Goal: Task Accomplishment & Management: Use online tool/utility

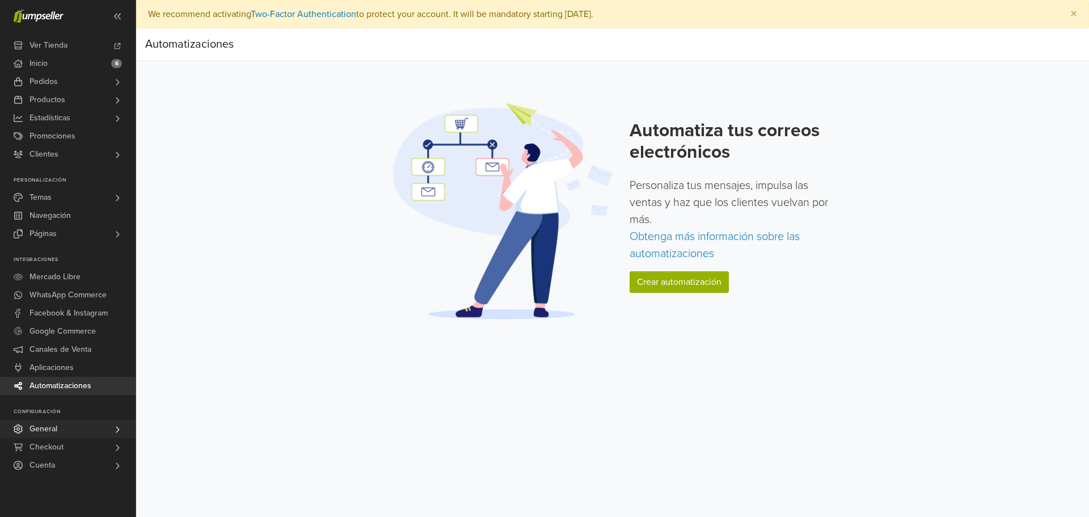
click at [25, 428] on link "General" at bounding box center [68, 429] width 136 height 18
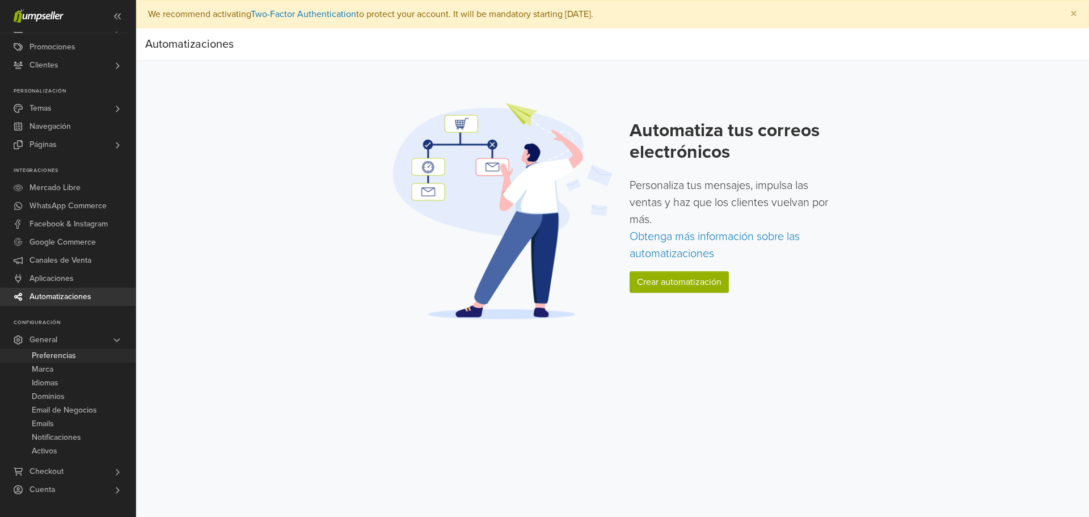
click at [45, 356] on span "Preferencias" at bounding box center [54, 356] width 44 height 14
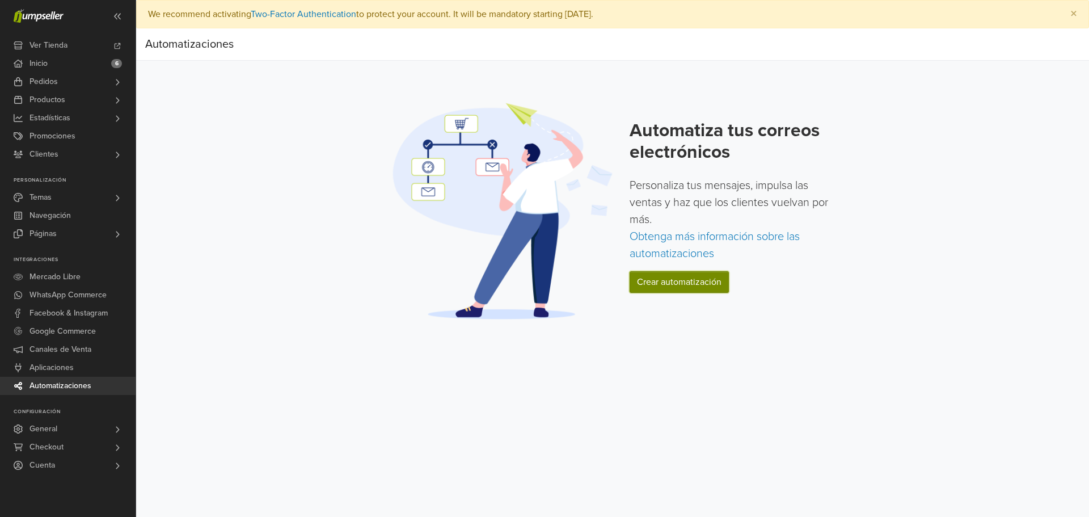
click at [670, 282] on link "Crear automatización" at bounding box center [678, 282] width 99 height 22
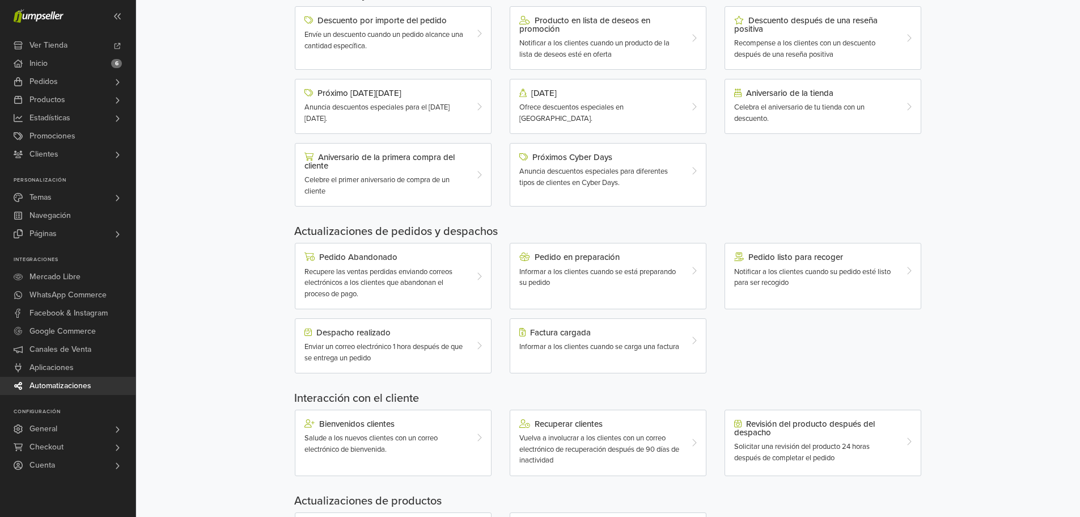
scroll to position [57, 0]
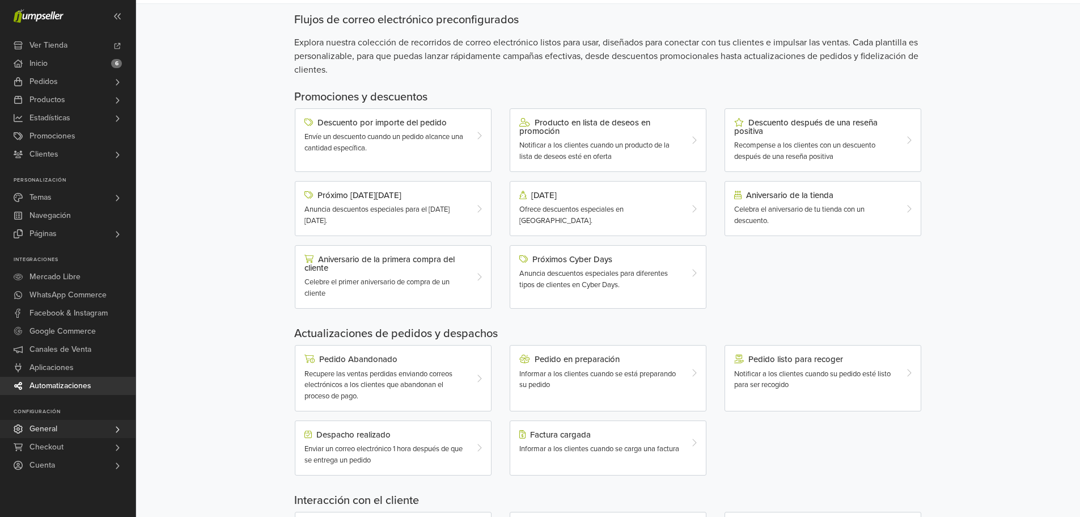
click at [18, 428] on icon at bounding box center [18, 428] width 9 height 9
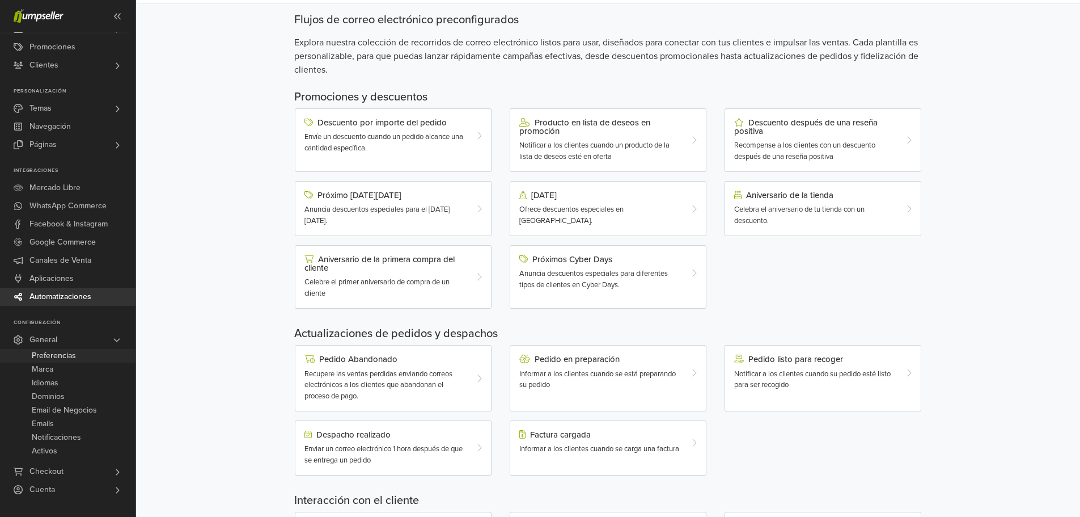
click at [53, 355] on span "Preferencias" at bounding box center [54, 356] width 44 height 14
